Goal: Task Accomplishment & Management: Manage account settings

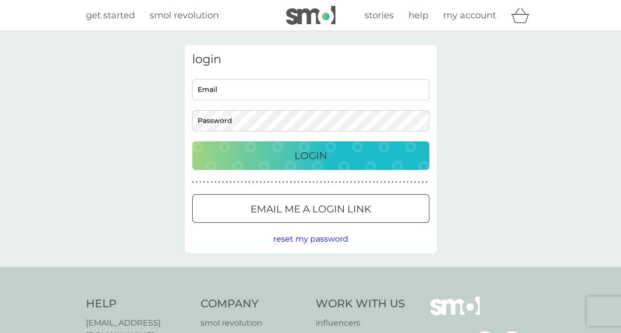
click at [264, 94] on input "Email" at bounding box center [310, 89] width 237 height 21
type input "[PERSON_NAME][EMAIL_ADDRESS][DOMAIN_NAME]"
click at [301, 151] on p "Login" at bounding box center [310, 156] width 33 height 16
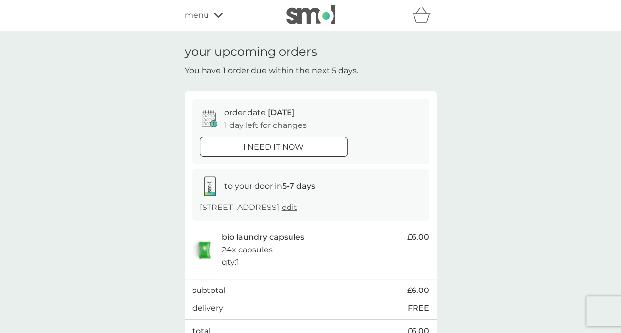
click at [264, 146] on div at bounding box center [274, 147] width 36 height 10
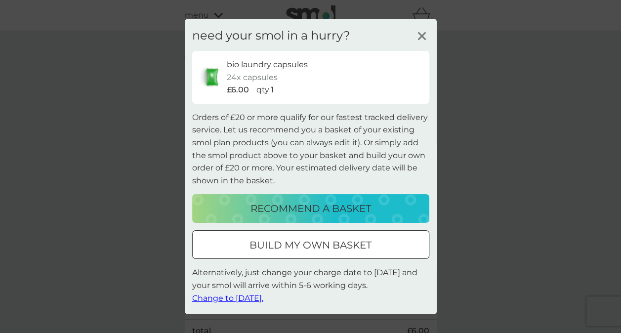
click at [231, 298] on span "Change to tomorrow." at bounding box center [227, 297] width 71 height 9
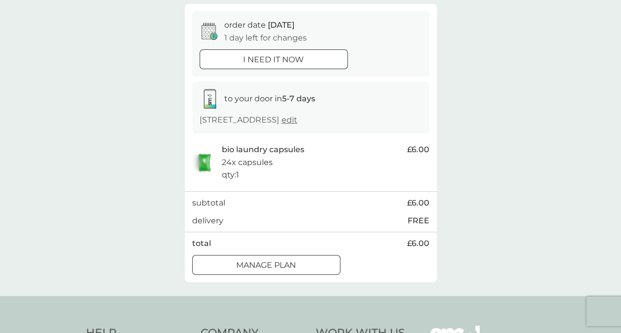
scroll to position [148, 0]
